Goal: Navigation & Orientation: Find specific page/section

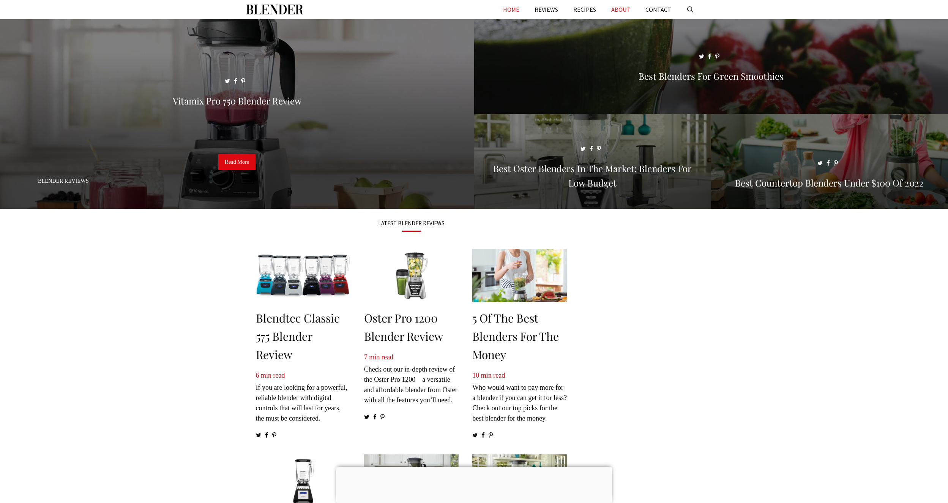
click at [617, 2] on link "ABOUT" at bounding box center [621, 9] width 34 height 19
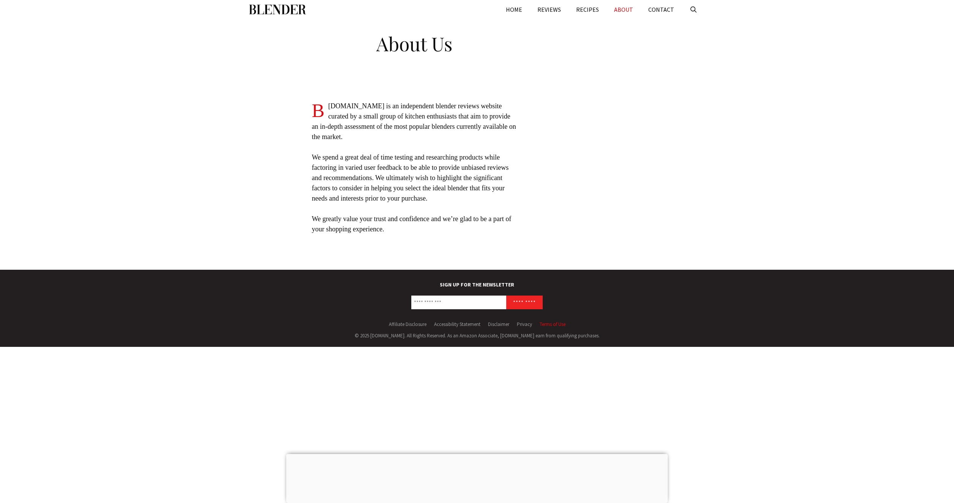
click at [554, 325] on link "Terms of Use" at bounding box center [553, 324] width 26 height 6
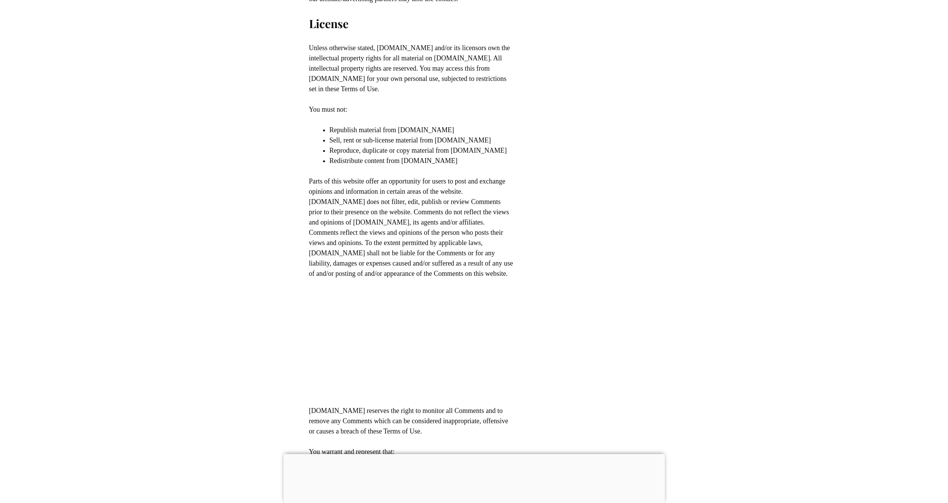
scroll to position [640, 0]
